Goal: Navigation & Orientation: Go to known website

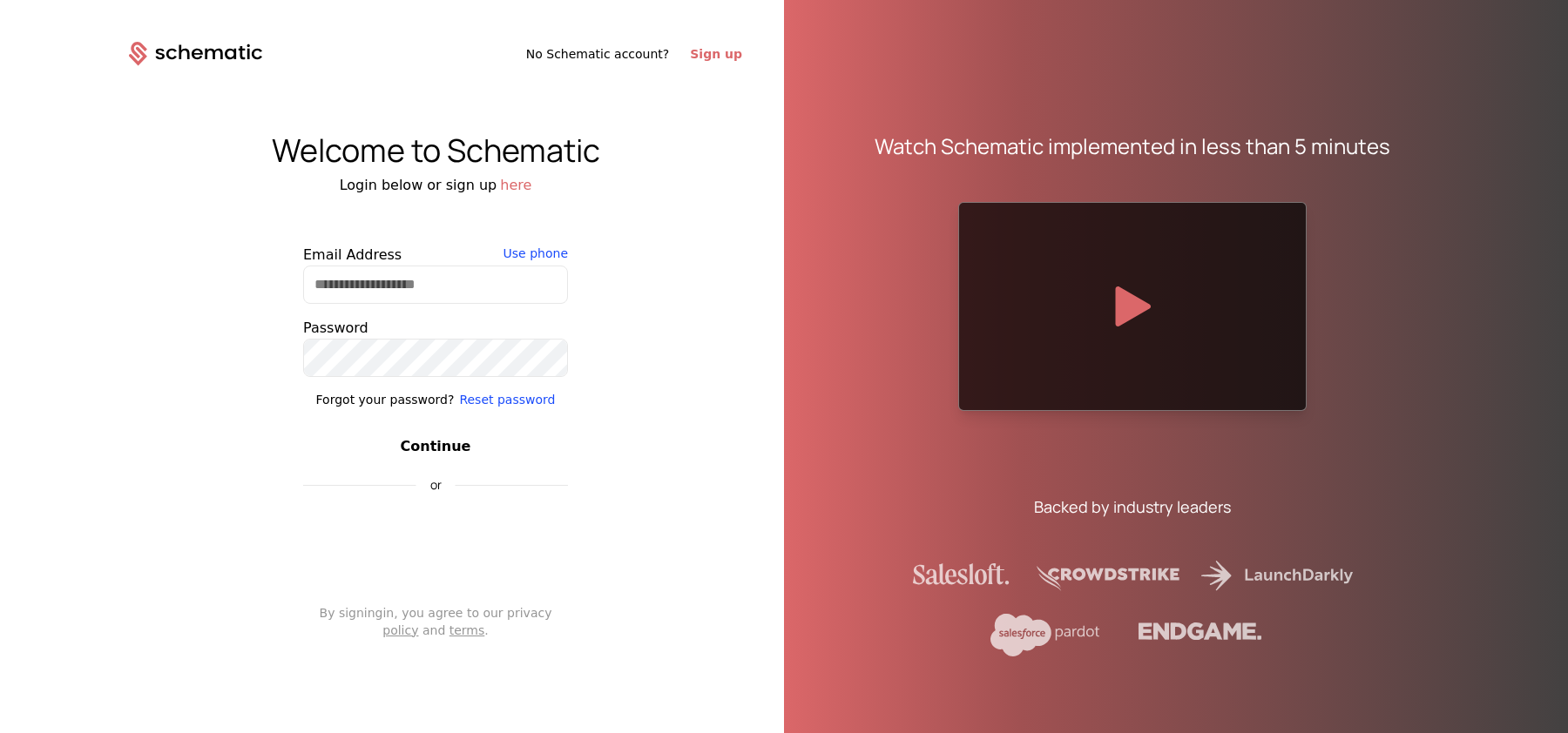
click at [710, 413] on div "Welcome to Schematic Login below or sign up here Email Address Use phone Passwo…" at bounding box center [435, 385] width 696 height 639
click at [784, 247] on div "Watch Schematic implemented in less than 5 minutes Backed by industry leaders" at bounding box center [1132, 381] width 696 height 733
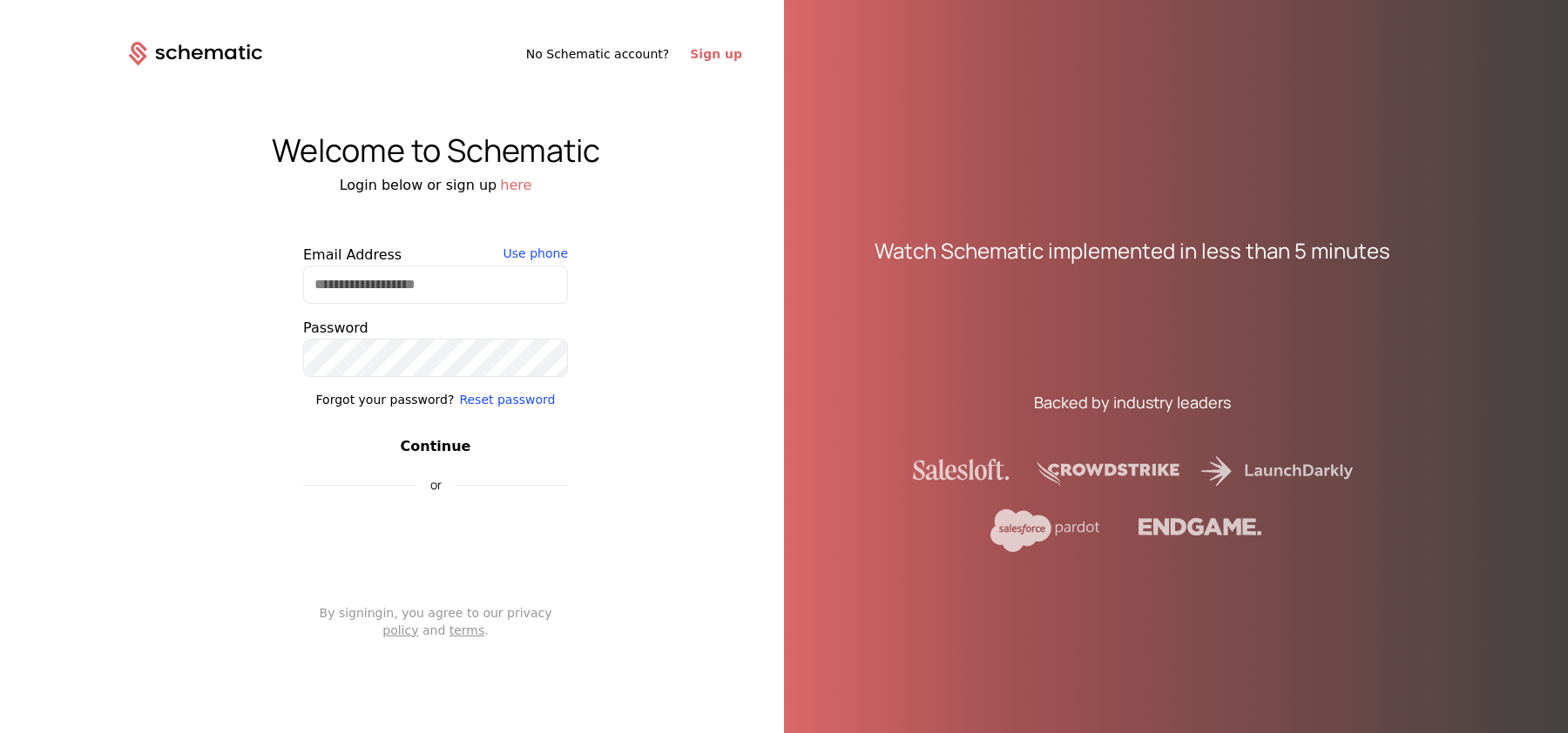
click at [842, 230] on div "Watch Schematic implemented in less than 5 minutes Backed by industry leaders" at bounding box center [1132, 381] width 599 height 733
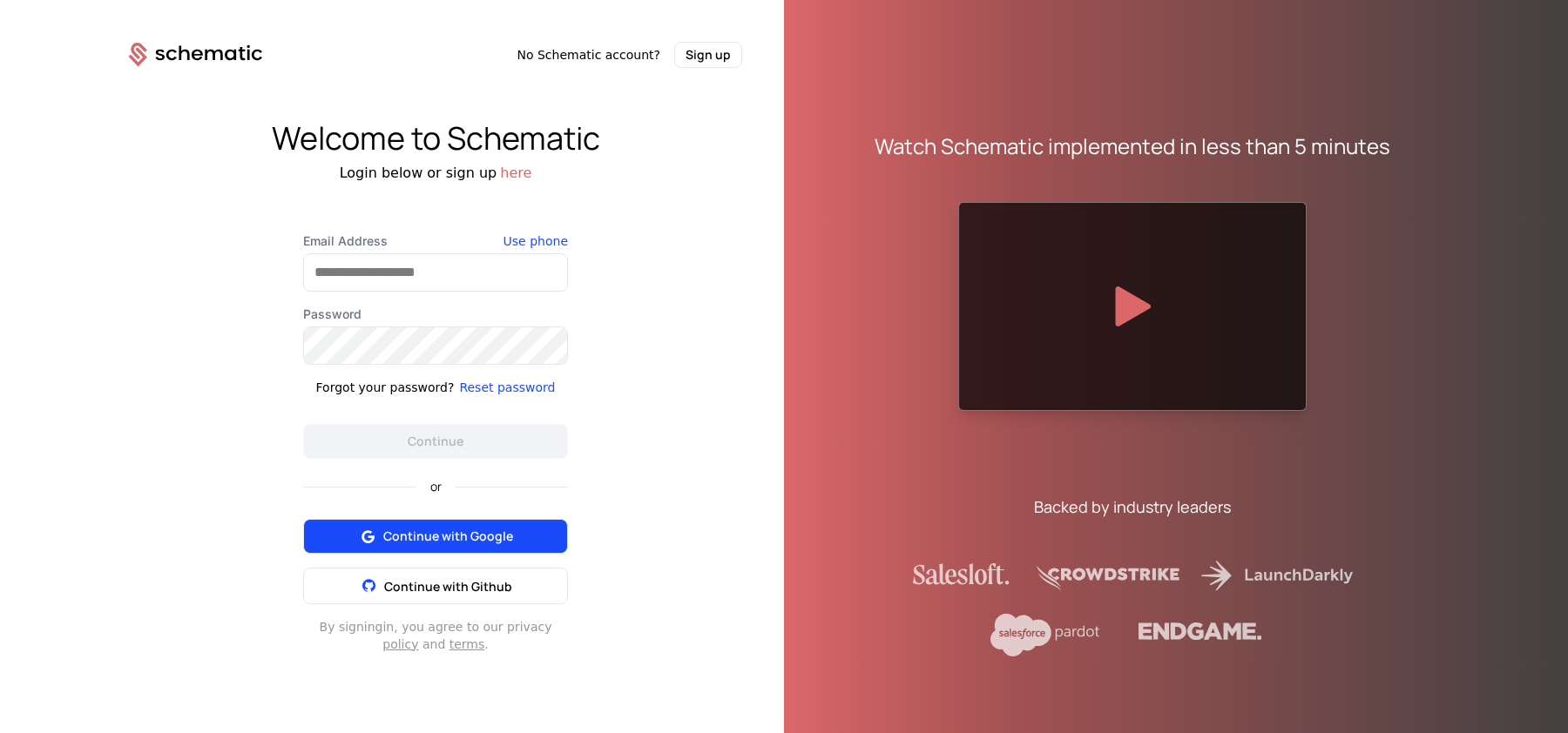
click at [355, 542] on button "Continue with Google" at bounding box center [435, 536] width 265 height 35
